Goal: Task Accomplishment & Management: Manage account settings

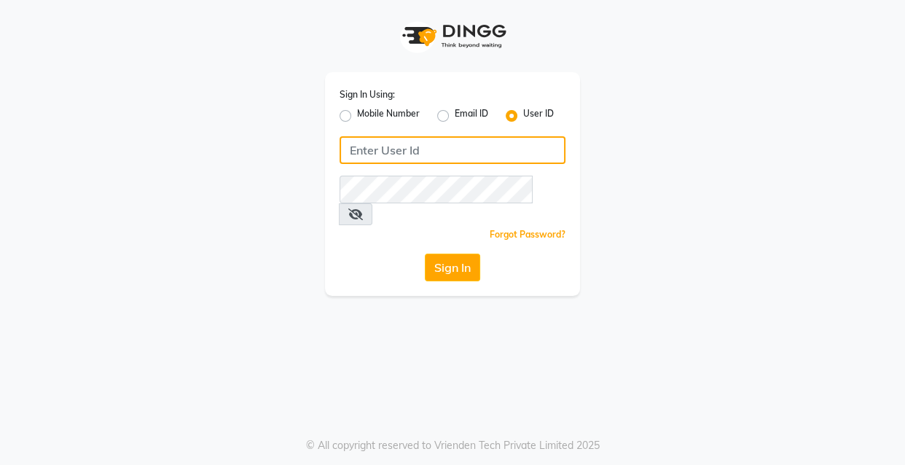
click at [499, 141] on input "Username" at bounding box center [453, 150] width 226 height 28
drag, startPoint x: 348, startPoint y: 153, endPoint x: 407, endPoint y: 146, distance: 60.2
click at [407, 146] on input "ibw123" at bounding box center [453, 150] width 226 height 28
type input "ibw123"
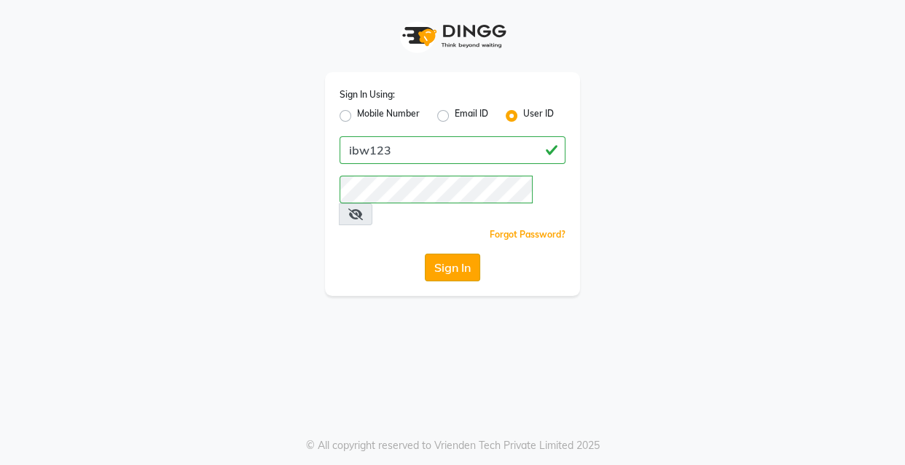
click at [436, 254] on button "Sign In" at bounding box center [452, 268] width 55 height 28
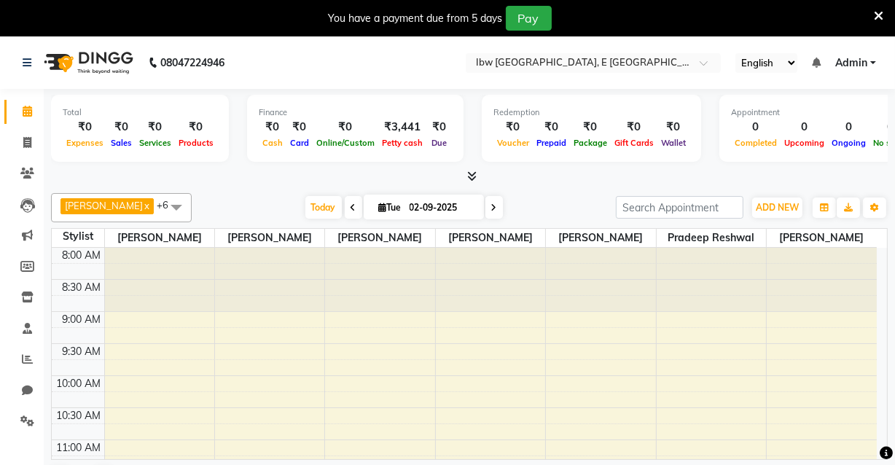
click at [684, 14] on icon at bounding box center [878, 15] width 9 height 13
